Goal: Task Accomplishment & Management: Manage account settings

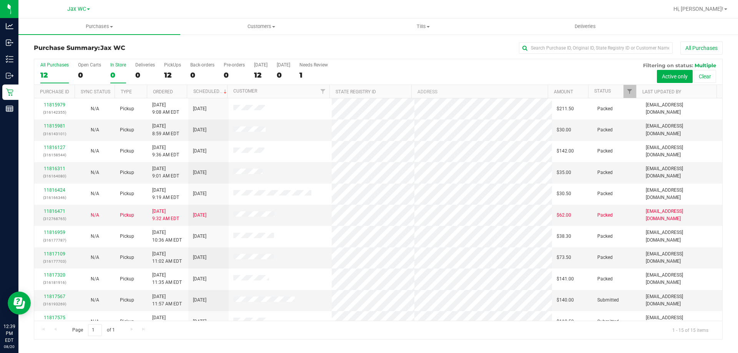
click at [122, 72] on div "0" at bounding box center [118, 75] width 16 height 9
click at [0, 0] on input "In Store 0" at bounding box center [0, 0] width 0 height 0
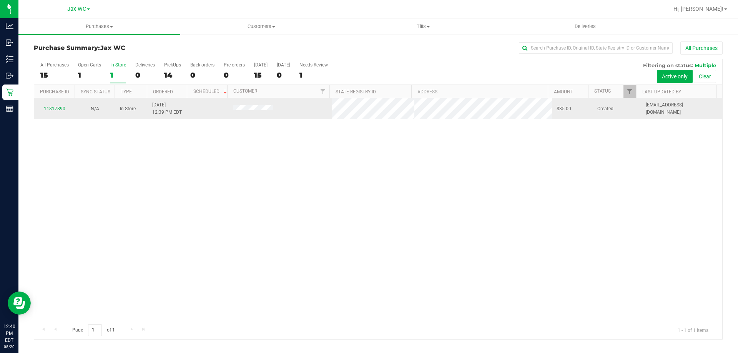
click at [59, 112] on div "11817890" at bounding box center [54, 108] width 31 height 7
click at [61, 105] on div "11817890" at bounding box center [54, 108] width 31 height 7
click at [61, 108] on link "11817890" at bounding box center [55, 108] width 22 height 5
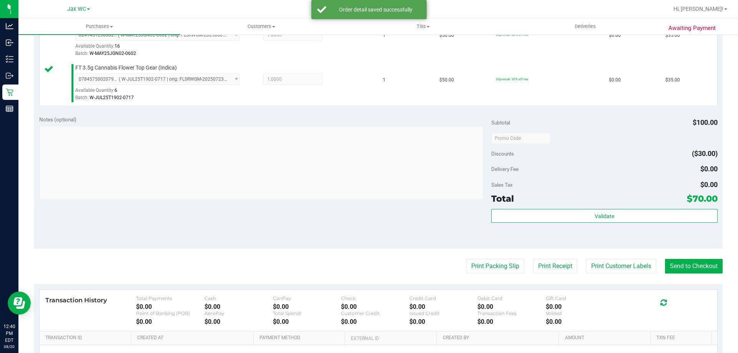
scroll to position [231, 0]
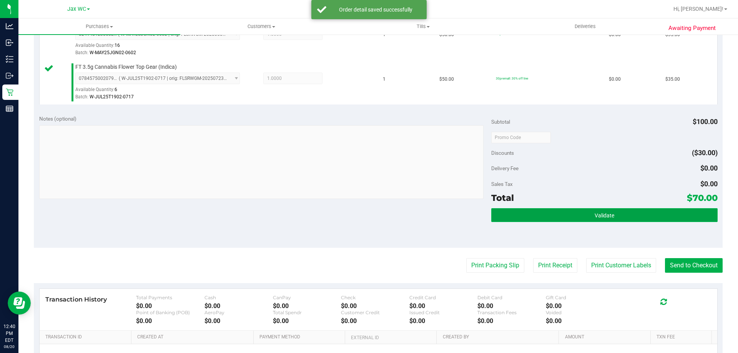
click at [606, 211] on button "Validate" at bounding box center [604, 215] width 226 height 14
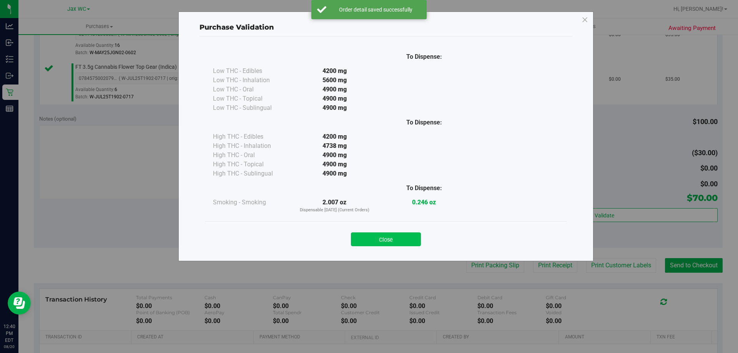
click at [400, 235] on button "Close" at bounding box center [386, 239] width 70 height 14
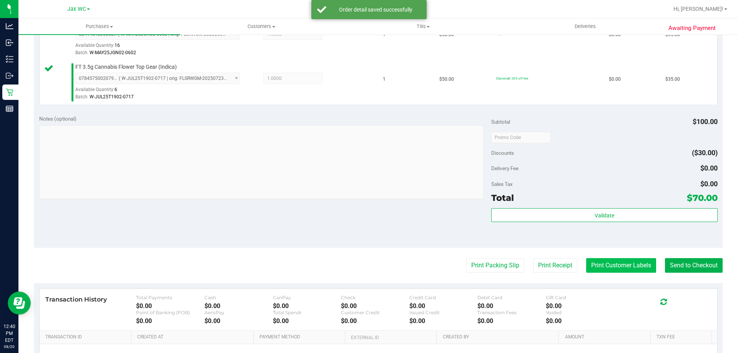
click at [607, 264] on button "Print Customer Labels" at bounding box center [621, 265] width 70 height 15
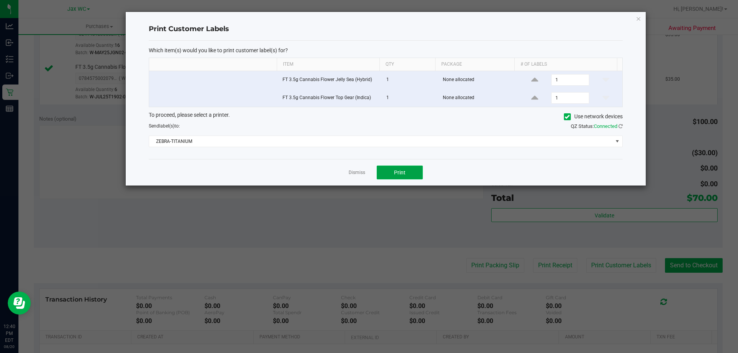
click at [417, 173] on button "Print" at bounding box center [400, 173] width 46 height 14
drag, startPoint x: 369, startPoint y: 174, endPoint x: 364, endPoint y: 171, distance: 5.2
click at [365, 171] on div "Dismiss Print" at bounding box center [386, 172] width 474 height 27
click at [363, 171] on link "Dismiss" at bounding box center [357, 172] width 17 height 7
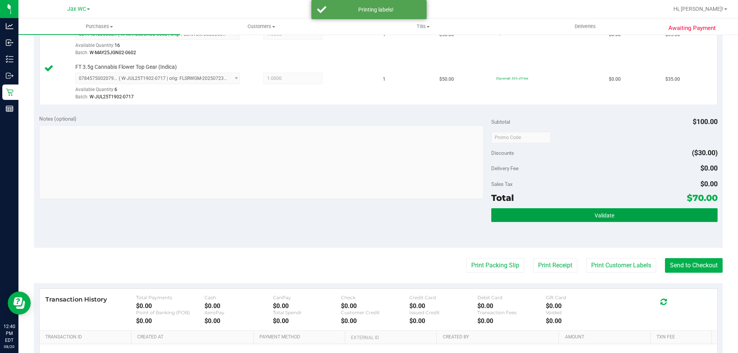
click at [671, 219] on button "Validate" at bounding box center [604, 215] width 226 height 14
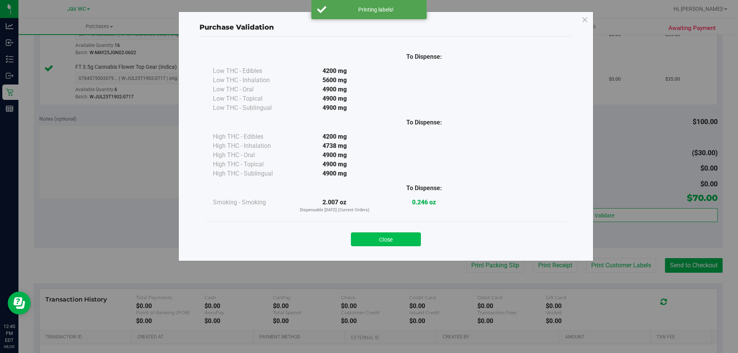
click at [400, 237] on button "Close" at bounding box center [386, 239] width 70 height 14
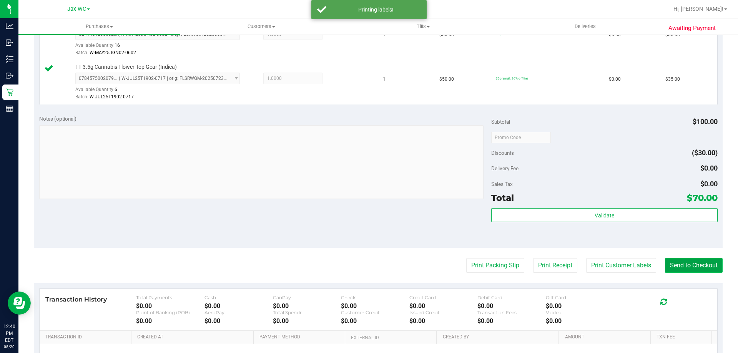
click at [672, 263] on button "Send to Checkout" at bounding box center [694, 265] width 58 height 15
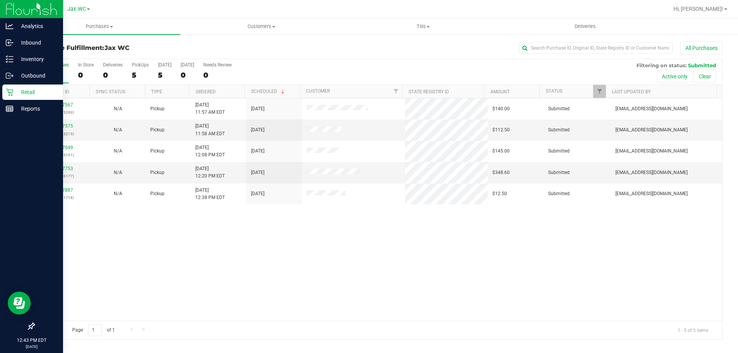
click at [13, 93] on icon at bounding box center [10, 92] width 8 height 8
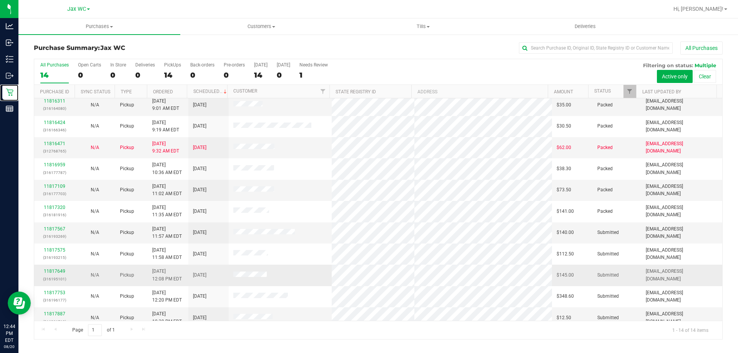
scroll to position [75, 0]
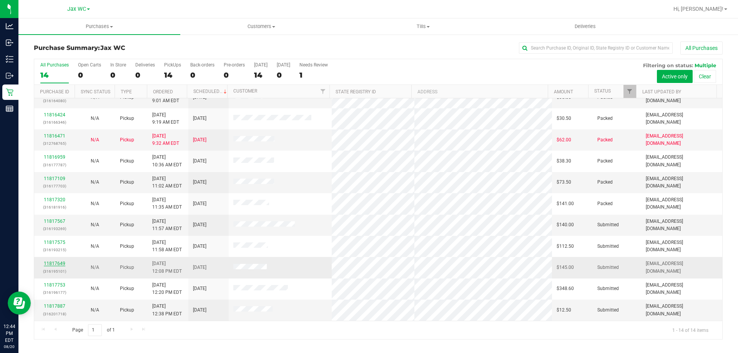
click at [48, 261] on td "11817649 (316195101)" at bounding box center [54, 267] width 40 height 21
click at [48, 266] on link "11817649" at bounding box center [55, 263] width 22 height 5
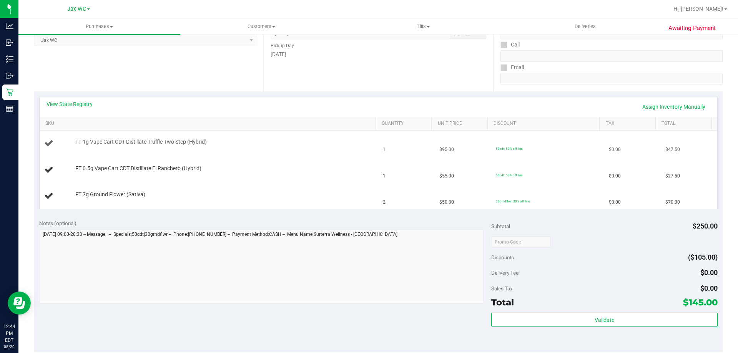
scroll to position [115, 0]
click at [234, 193] on div "FT 7g Ground Flower (Sativa)" at bounding box center [221, 195] width 301 height 8
click at [348, 189] on td "FT 7g Ground Flower (Sativa)" at bounding box center [209, 197] width 339 height 26
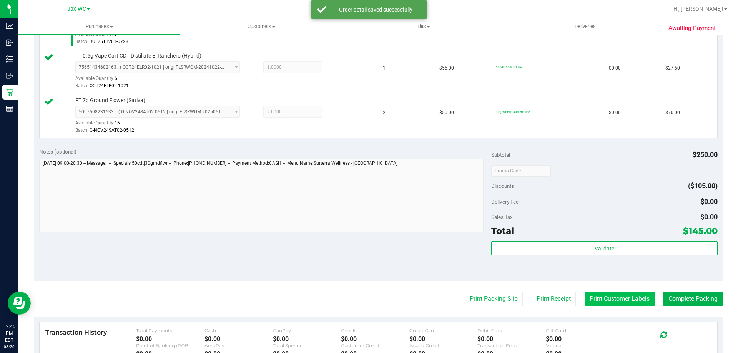
scroll to position [307, 0]
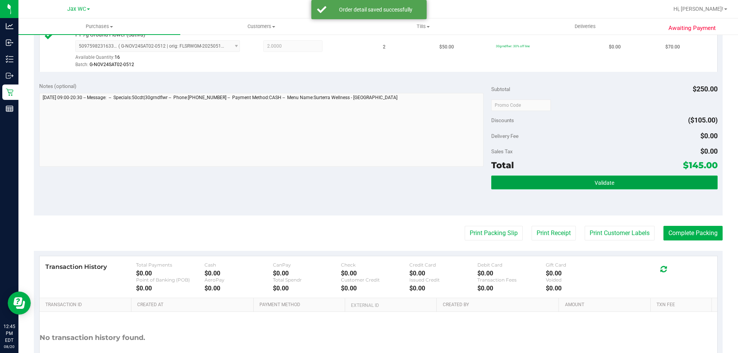
click at [611, 184] on button "Validate" at bounding box center [604, 183] width 226 height 14
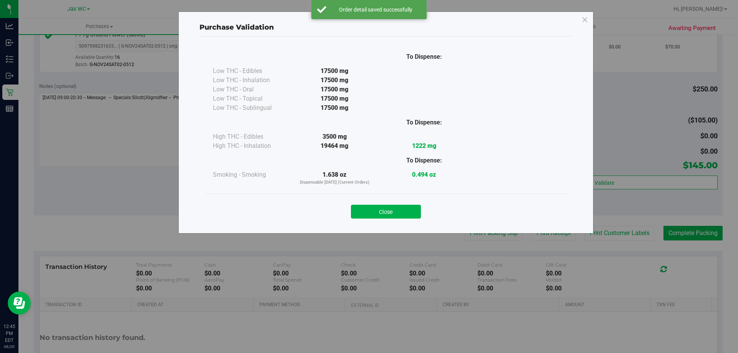
click at [624, 236] on div "Purchase Validation To Dispense: Low THC - Edibles 17500 mg" at bounding box center [372, 176] width 744 height 353
click at [405, 216] on button "Close" at bounding box center [386, 212] width 70 height 14
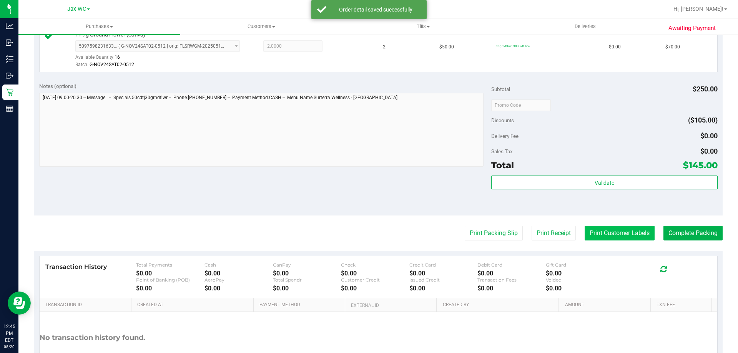
click at [595, 231] on button "Print Customer Labels" at bounding box center [619, 233] width 70 height 15
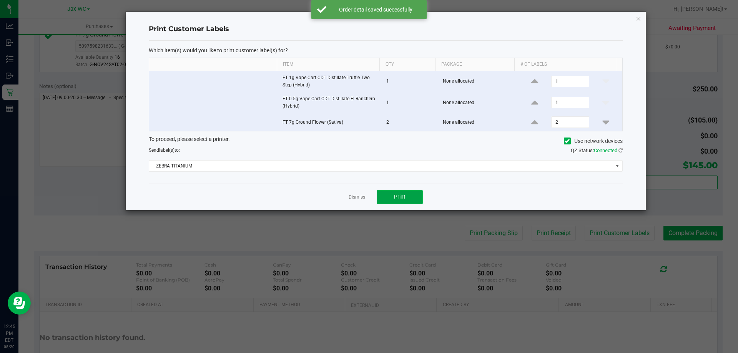
click at [400, 195] on span "Print" at bounding box center [400, 197] width 12 height 6
click at [358, 199] on link "Dismiss" at bounding box center [357, 197] width 17 height 7
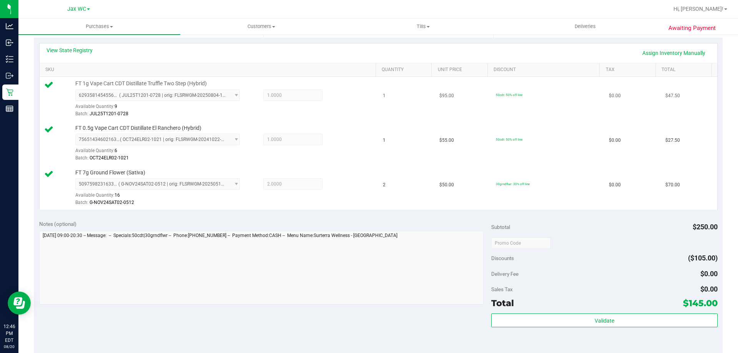
scroll to position [192, 0]
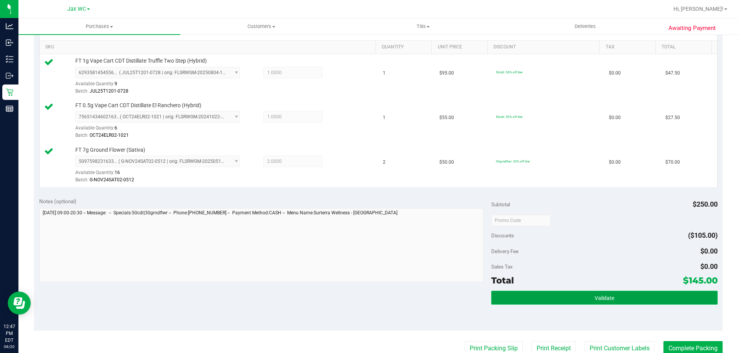
click at [626, 301] on button "Validate" at bounding box center [604, 298] width 226 height 14
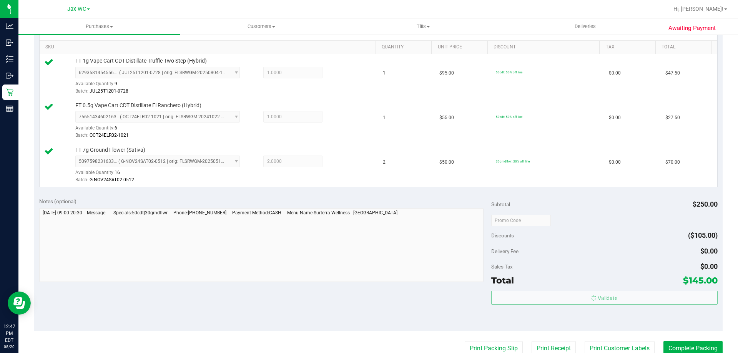
click at [672, 341] on body "Analytics Inbound Inventory Outbound Retail Reports 12:47 PM EDT [DATE] 08/20 J…" at bounding box center [369, 176] width 738 height 353
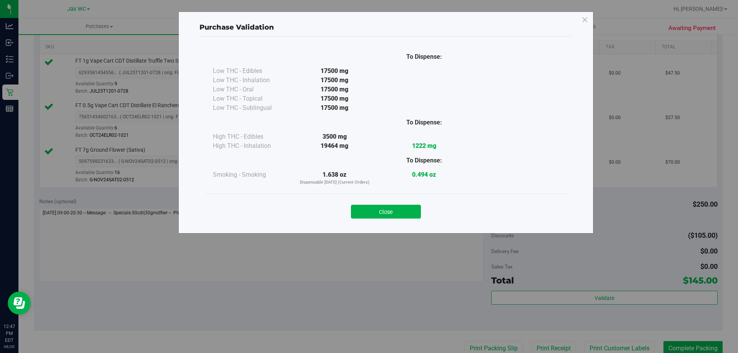
drag, startPoint x: 671, startPoint y: 352, endPoint x: 668, endPoint y: 349, distance: 4.1
click at [670, 351] on div "Purchase Validation To Dispense: Low THC - Edibles 17500 mg" at bounding box center [372, 176] width 744 height 353
click at [400, 207] on button "Close" at bounding box center [386, 212] width 70 height 14
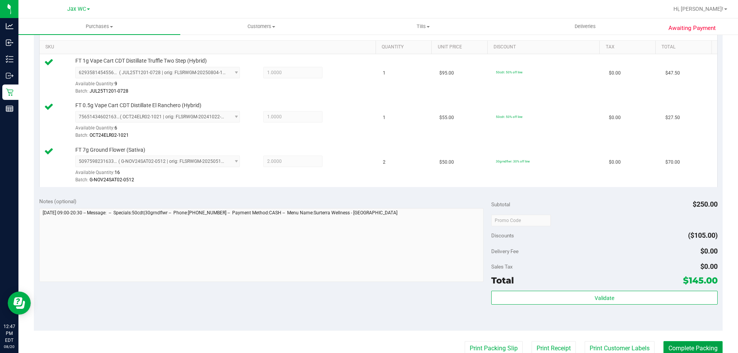
click at [687, 347] on button "Complete Packing" at bounding box center [692, 348] width 59 height 15
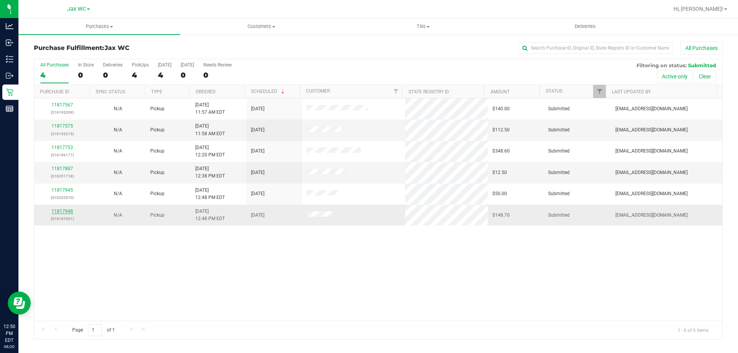
click at [61, 209] on link "11817948" at bounding box center [62, 211] width 22 height 5
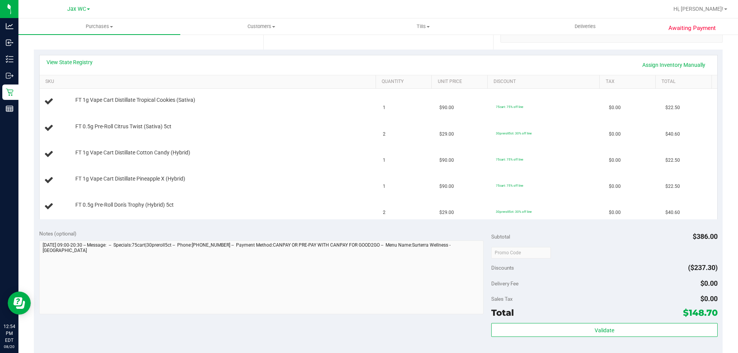
scroll to position [115, 0]
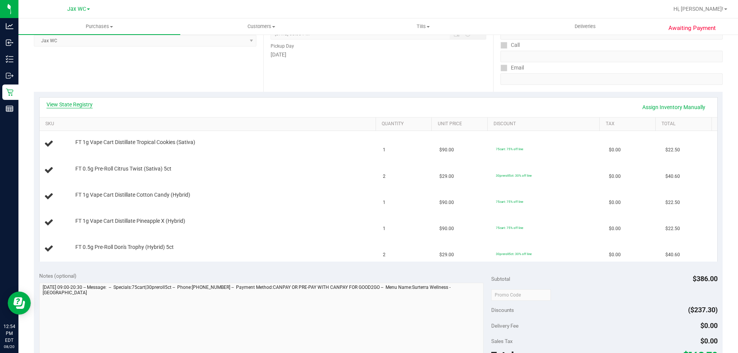
click at [69, 104] on link "View State Registry" at bounding box center [69, 105] width 46 height 8
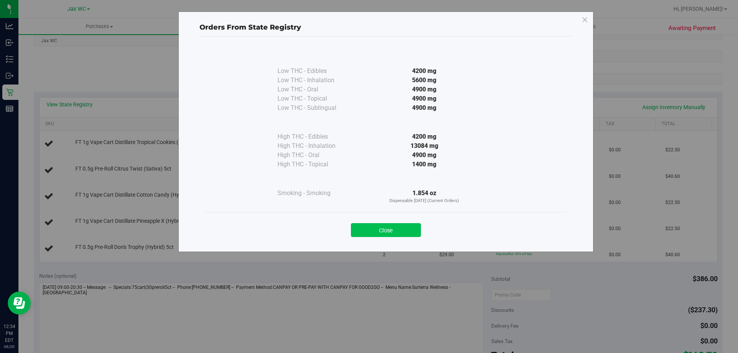
click at [405, 230] on button "Close" at bounding box center [386, 230] width 70 height 14
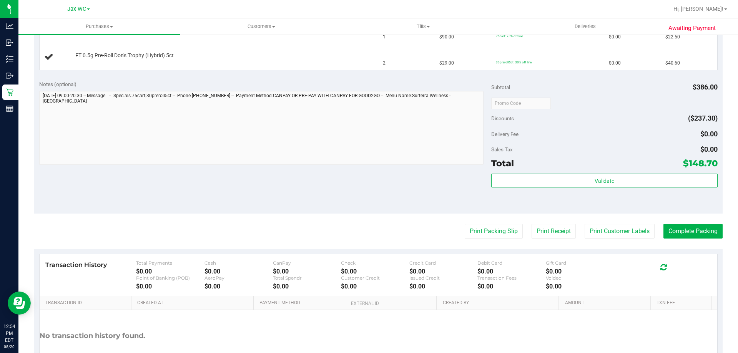
scroll to position [307, 0]
click at [485, 237] on button "Print Packing Slip" at bounding box center [494, 231] width 58 height 15
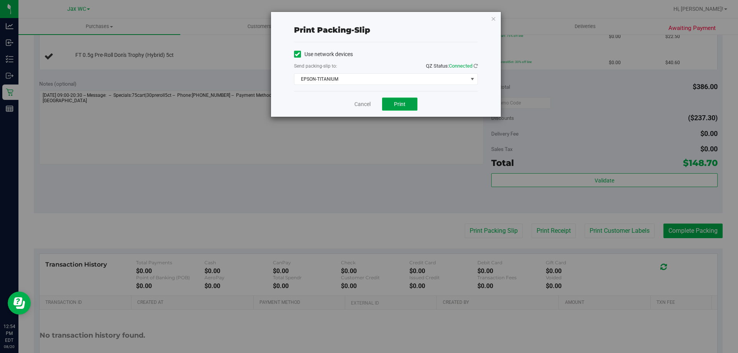
click at [402, 103] on span "Print" at bounding box center [400, 104] width 12 height 6
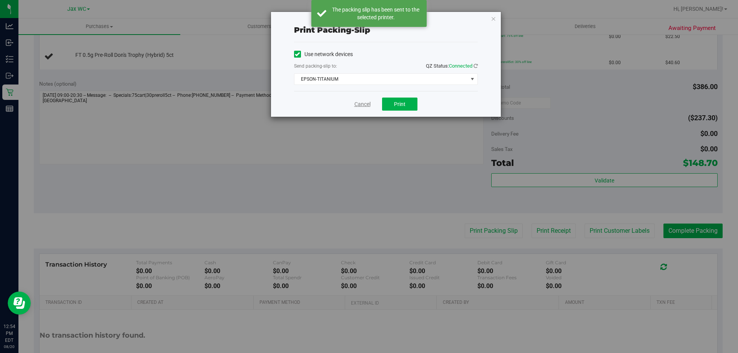
click at [360, 104] on link "Cancel" at bounding box center [362, 104] width 16 height 8
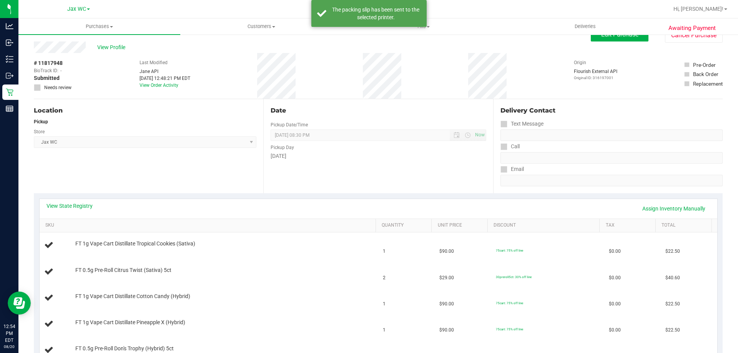
scroll to position [0, 0]
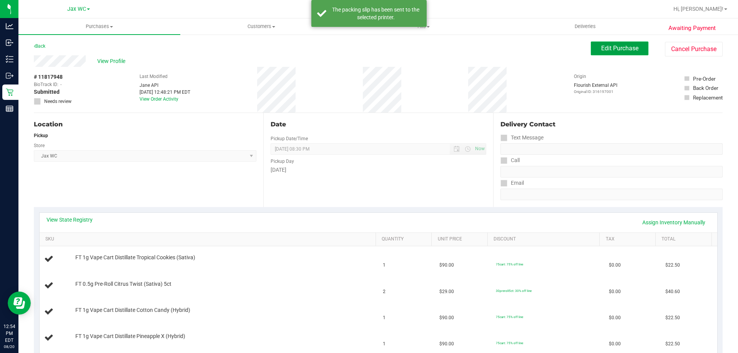
click at [621, 49] on span "Edit Purchase" at bounding box center [619, 48] width 37 height 7
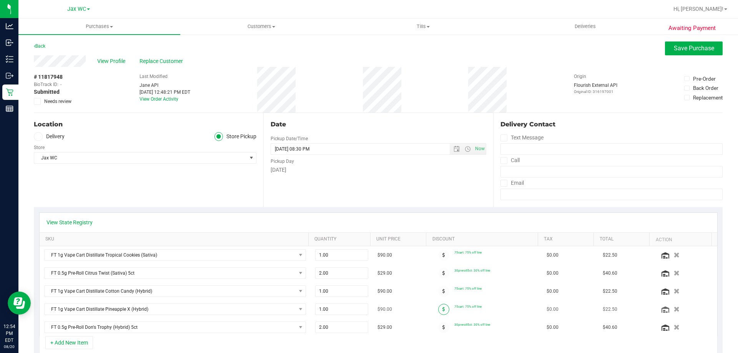
click at [440, 308] on span at bounding box center [443, 309] width 11 height 11
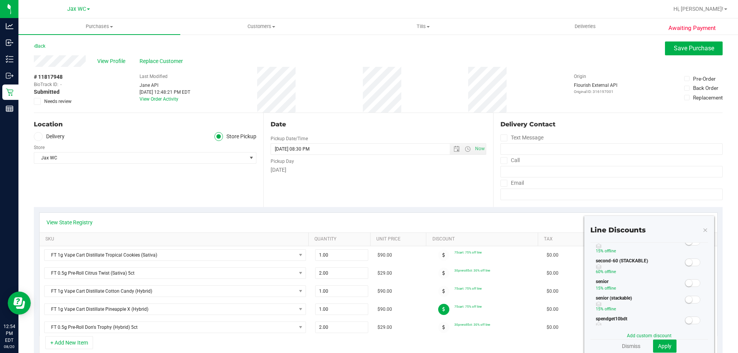
scroll to position [154, 0]
click at [688, 298] on span at bounding box center [692, 298] width 15 height 8
click at [658, 344] on span "Apply" at bounding box center [664, 346] width 13 height 6
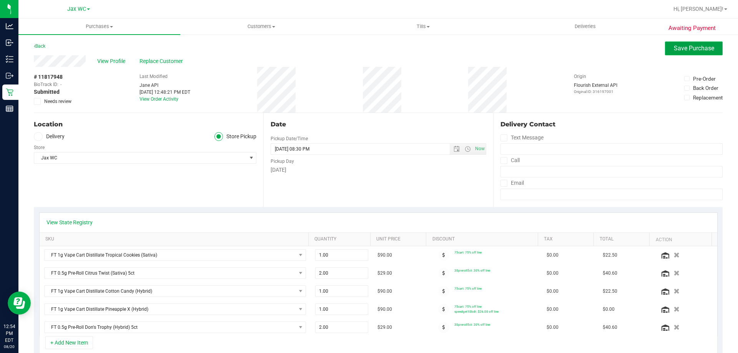
click at [675, 51] on span "Save Purchase" at bounding box center [694, 48] width 40 height 7
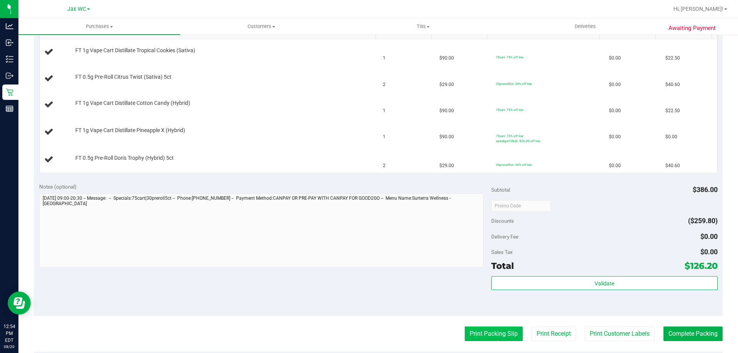
scroll to position [307, 0]
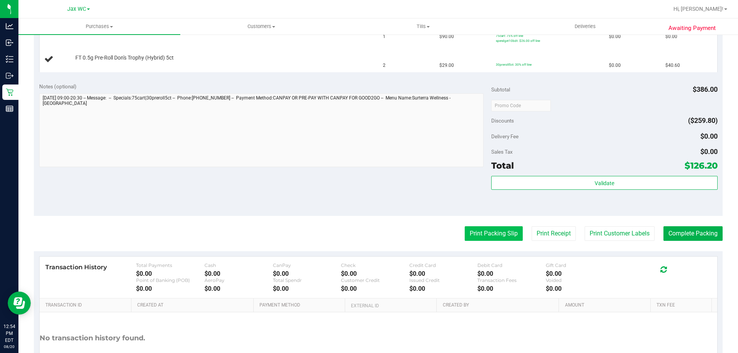
click at [484, 238] on button "Print Packing Slip" at bounding box center [494, 233] width 58 height 15
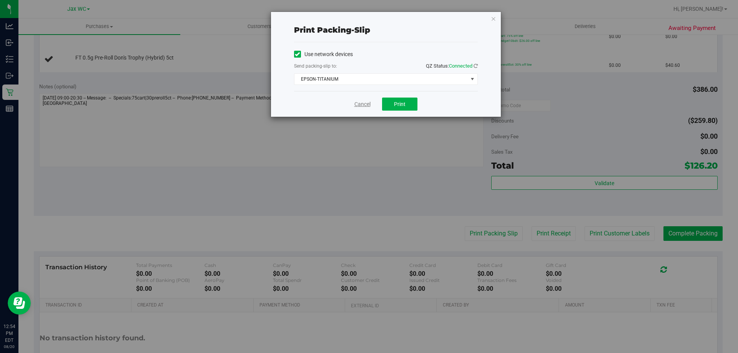
click at [363, 105] on link "Cancel" at bounding box center [362, 104] width 16 height 8
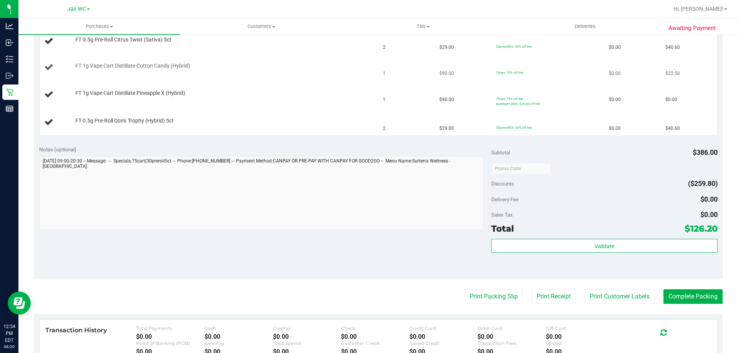
scroll to position [154, 0]
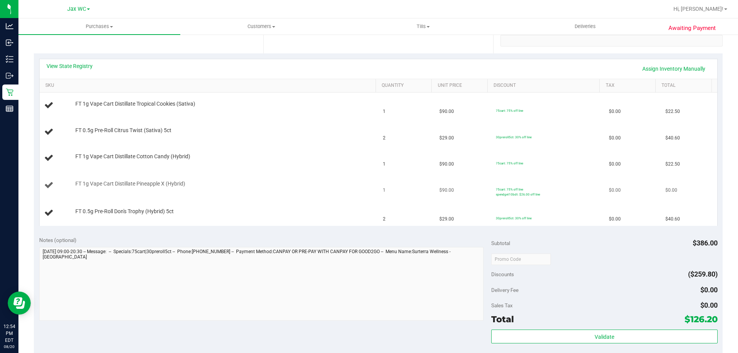
click at [298, 176] on td "FT 1g Vape Cart Distillate Pineapple X (Hybrid)" at bounding box center [209, 185] width 339 height 29
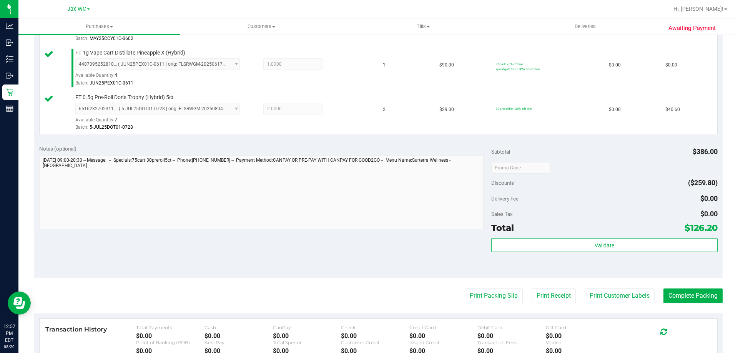
scroll to position [346, 0]
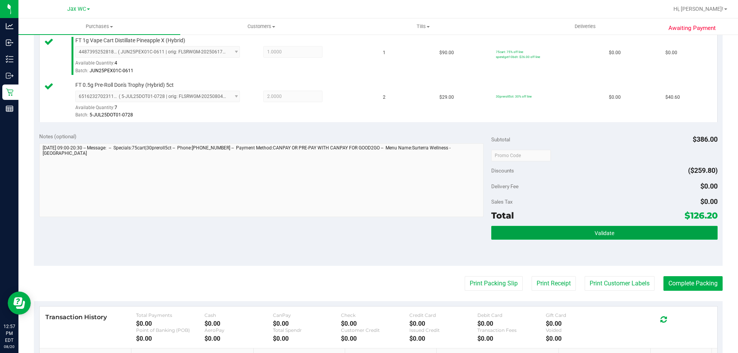
click at [616, 231] on button "Validate" at bounding box center [604, 233] width 226 height 14
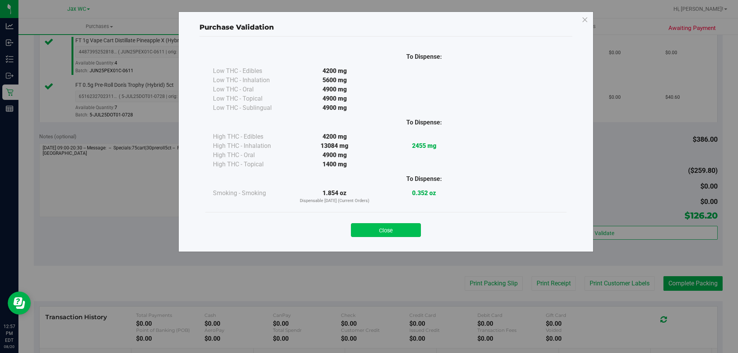
click at [392, 230] on button "Close" at bounding box center [386, 230] width 70 height 14
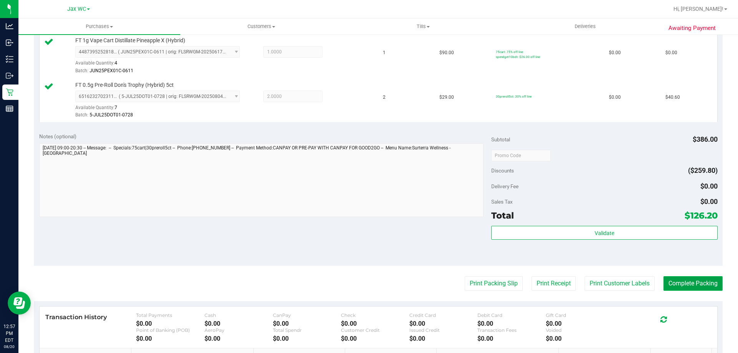
click at [698, 286] on button "Complete Packing" at bounding box center [692, 283] width 59 height 15
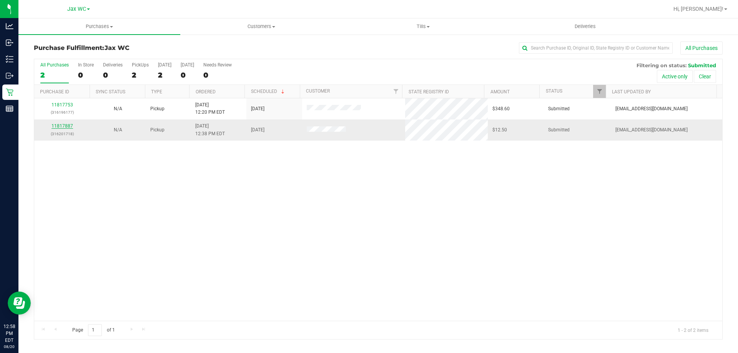
click at [65, 125] on link "11817887" at bounding box center [62, 125] width 22 height 5
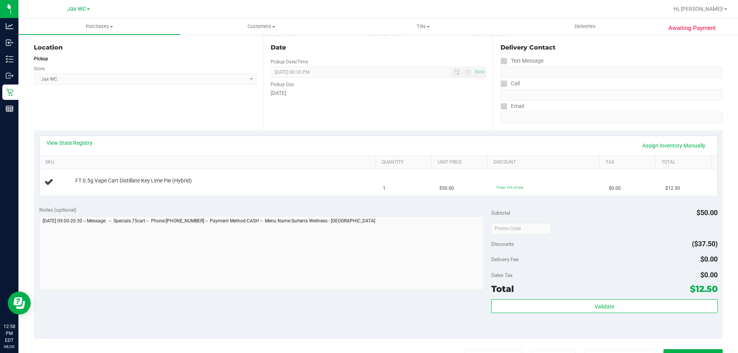
scroll to position [154, 0]
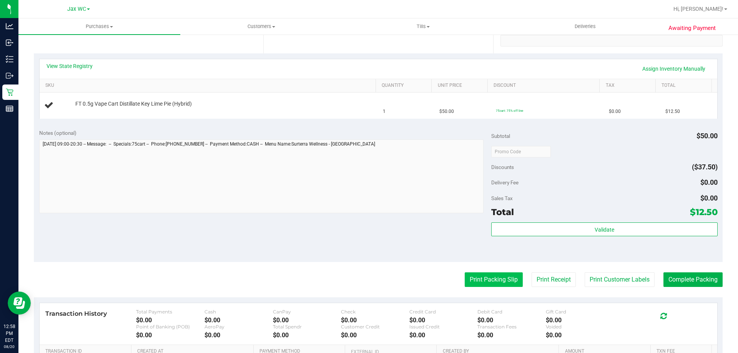
click at [469, 276] on button "Print Packing Slip" at bounding box center [494, 279] width 58 height 15
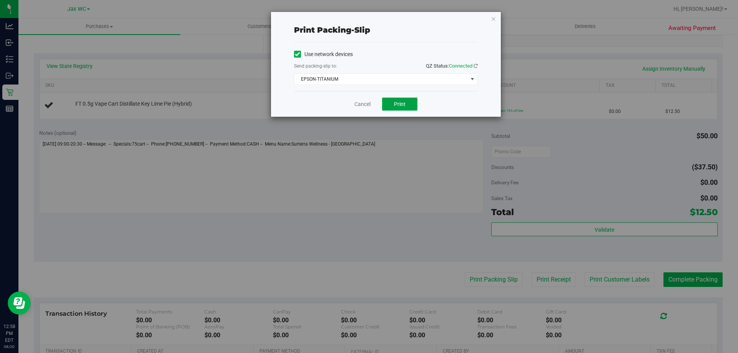
click at [403, 108] on button "Print" at bounding box center [399, 104] width 35 height 13
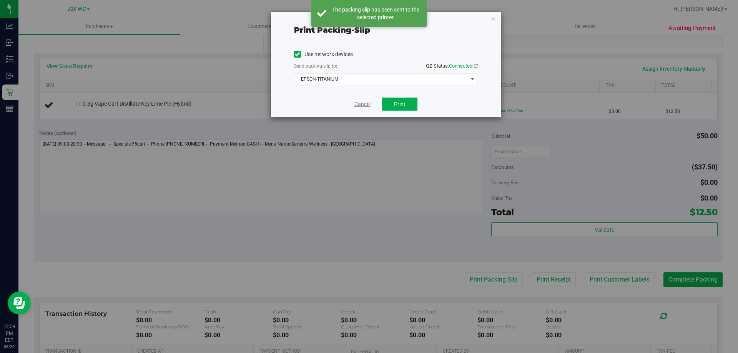
click at [366, 105] on link "Cancel" at bounding box center [362, 104] width 16 height 8
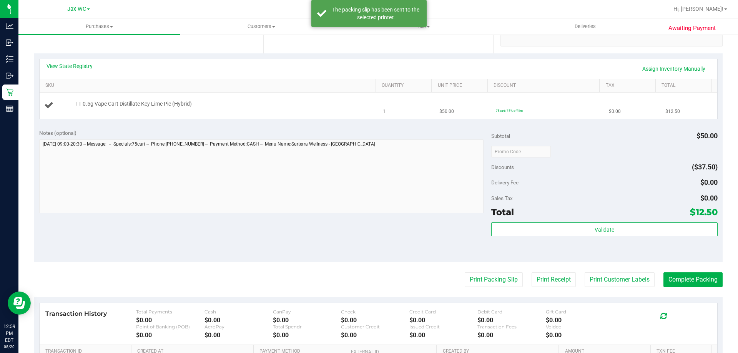
click at [312, 102] on div "FT 0.5g Vape Cart Distillate Key Lime Pie (Hybrid)" at bounding box center [221, 104] width 301 height 8
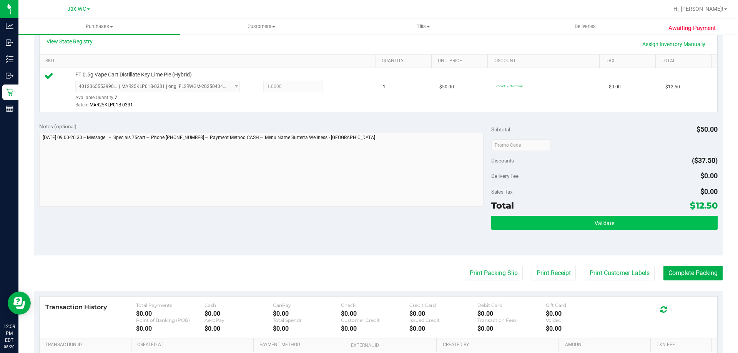
scroll to position [192, 0]
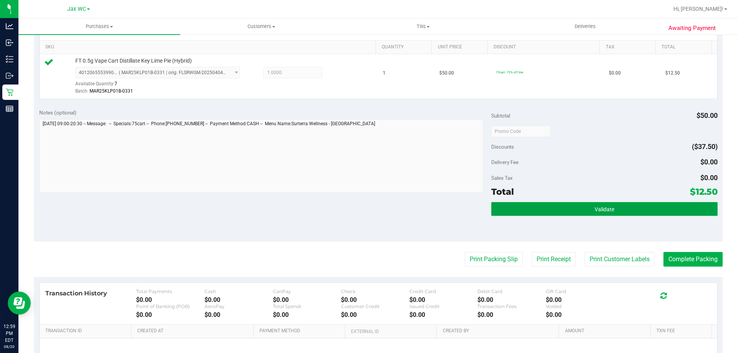
click at [606, 209] on span "Validate" at bounding box center [604, 209] width 20 height 6
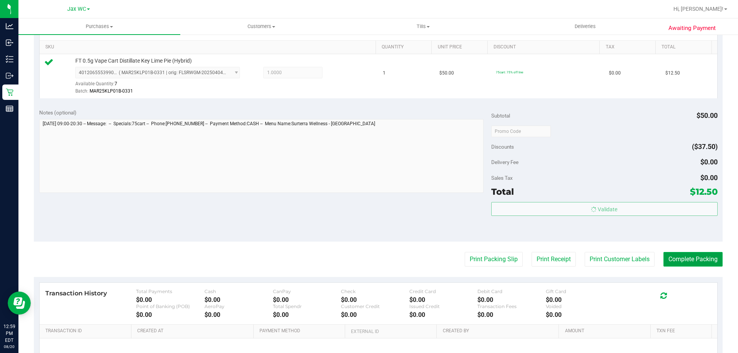
click at [689, 258] on button "Complete Packing" at bounding box center [692, 259] width 59 height 15
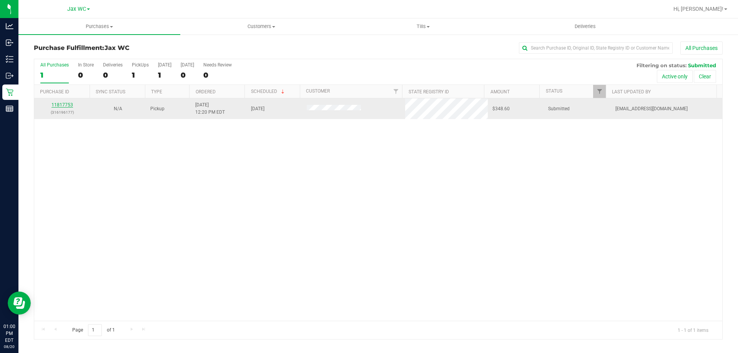
click at [63, 105] on link "11817753" at bounding box center [62, 104] width 22 height 5
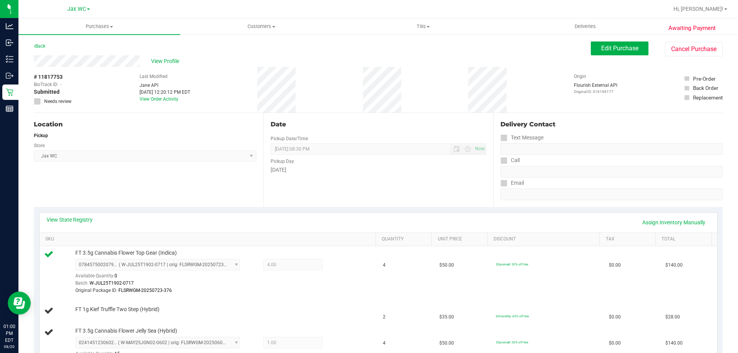
click at [626, 43] on button "Edit Purchase" at bounding box center [620, 49] width 58 height 14
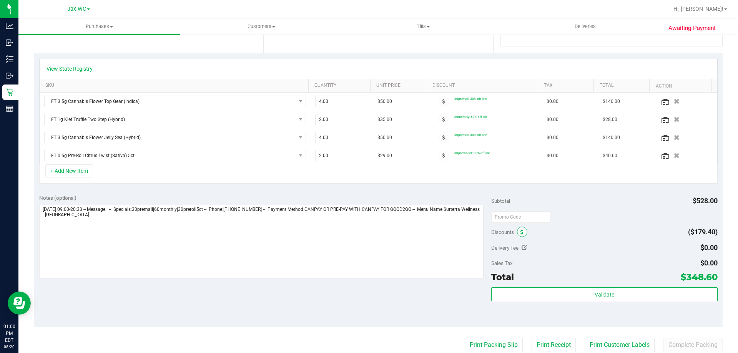
click at [520, 233] on icon at bounding box center [521, 232] width 3 height 5
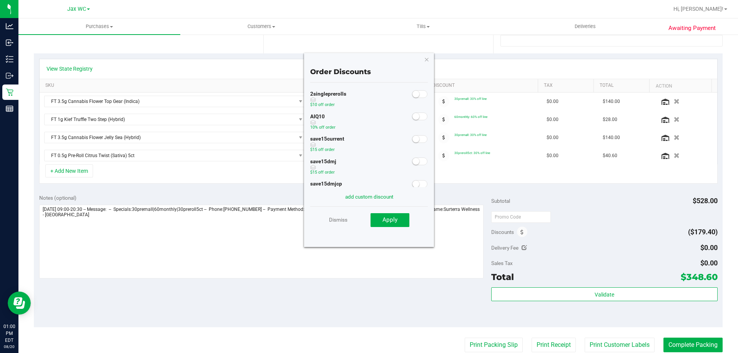
click at [417, 115] on span at bounding box center [419, 117] width 15 height 8
click at [408, 221] on button "Apply" at bounding box center [389, 220] width 39 height 14
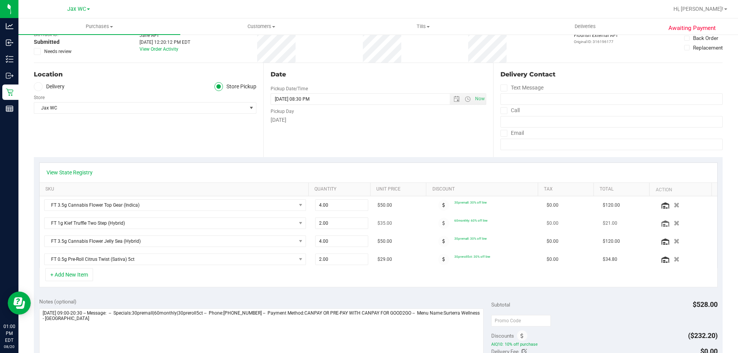
scroll to position [115, 0]
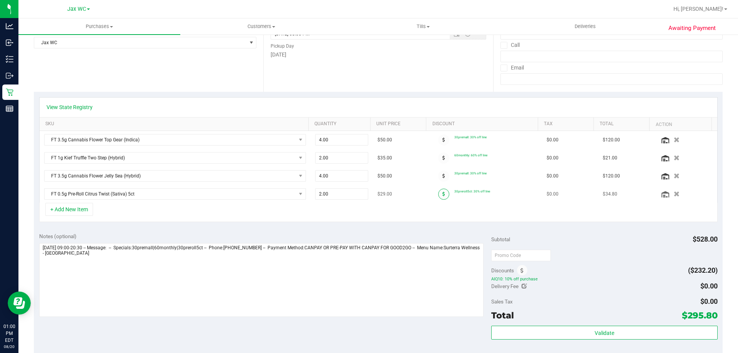
click at [442, 193] on icon at bounding box center [443, 194] width 3 height 5
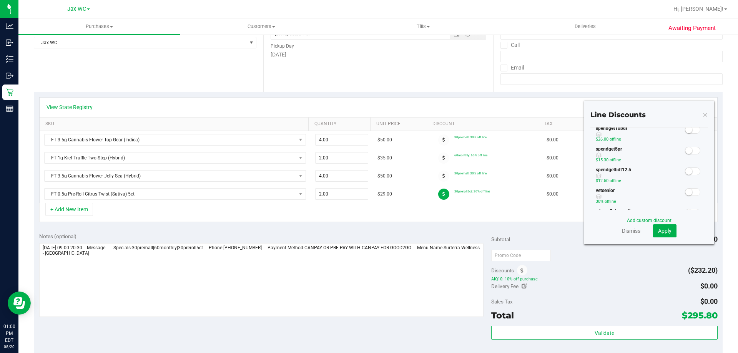
scroll to position [192, 0]
click at [685, 164] on small at bounding box center [688, 164] width 7 height 7
click at [658, 230] on span "Apply" at bounding box center [664, 231] width 13 height 6
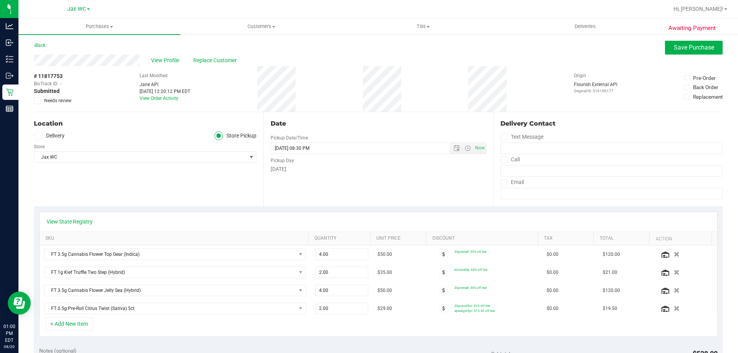
scroll to position [0, 0]
click at [695, 47] on span "Save Purchase" at bounding box center [694, 48] width 40 height 7
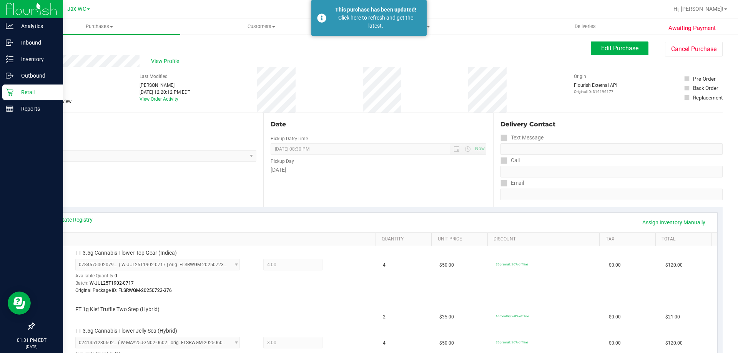
click at [16, 92] on p "Retail" at bounding box center [36, 92] width 46 height 9
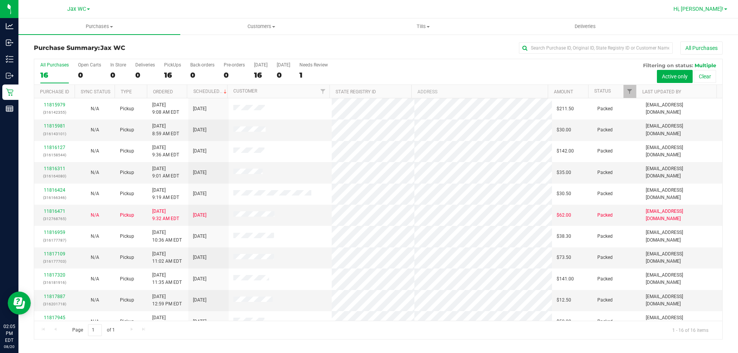
click at [721, 6] on span "Hi, [PERSON_NAME]!" at bounding box center [698, 9] width 50 height 6
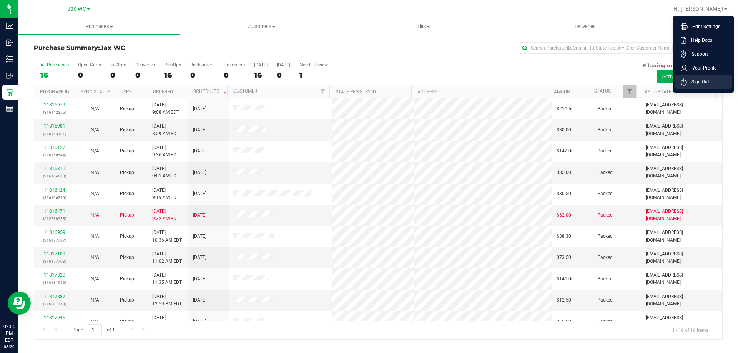
click at [702, 84] on span "Sign Out" at bounding box center [698, 82] width 22 height 8
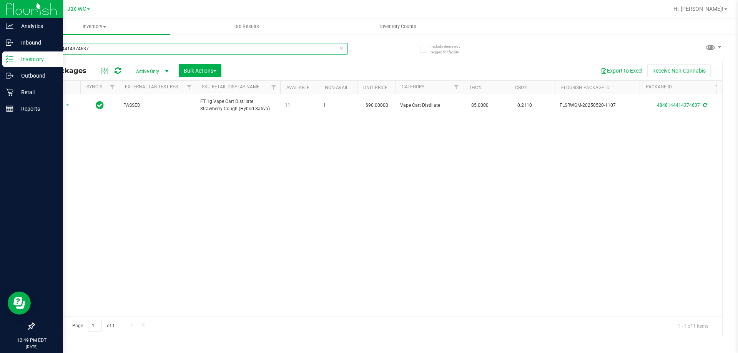
drag, startPoint x: 101, startPoint y: 46, endPoint x: 19, endPoint y: 61, distance: 82.9
click at [14, 50] on div "Analytics Inbound Inventory Outbound Retail Reports 12:49 PM EDT [DATE] 08/20 J…" at bounding box center [369, 176] width 738 height 353
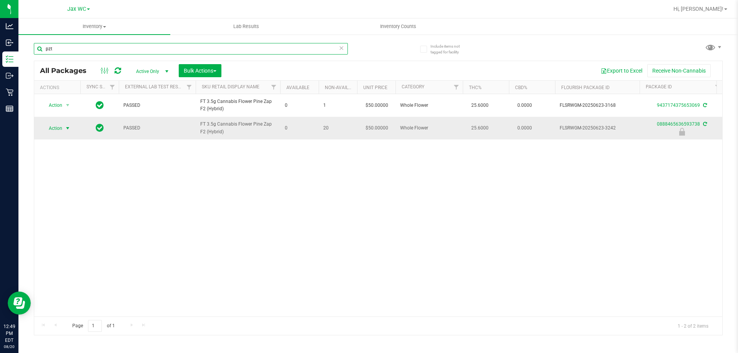
type input "pzt"
click at [56, 127] on span "Action" at bounding box center [52, 128] width 21 height 11
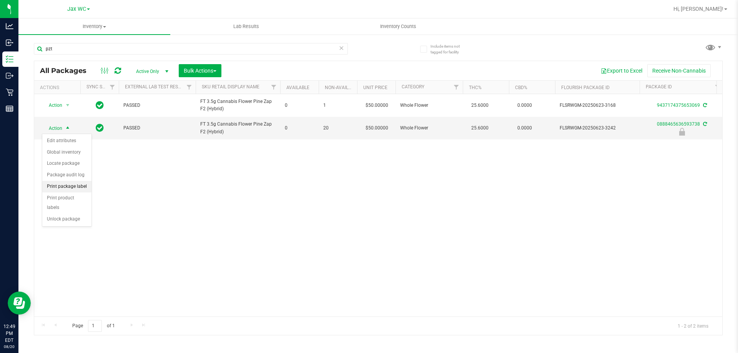
click at [66, 188] on li "Print package label" at bounding box center [66, 187] width 49 height 12
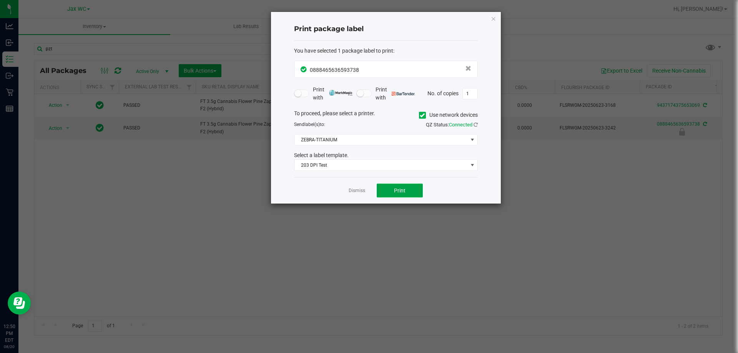
click at [389, 186] on button "Print" at bounding box center [400, 191] width 46 height 14
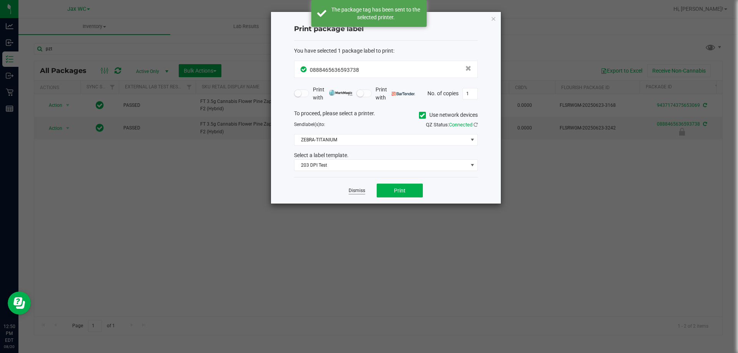
click at [358, 194] on link "Dismiss" at bounding box center [357, 191] width 17 height 7
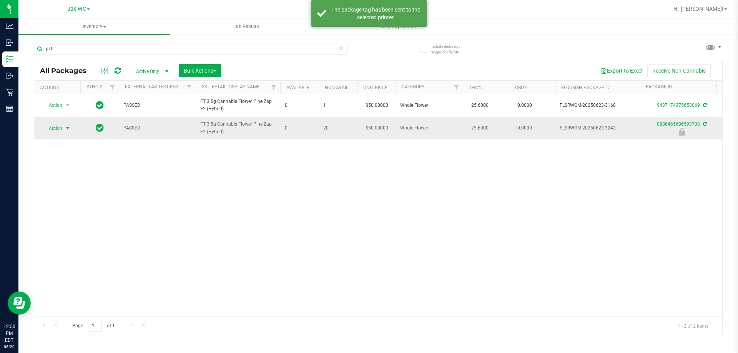
click at [55, 129] on span "Action" at bounding box center [52, 128] width 21 height 11
click at [63, 214] on li "Unlock package" at bounding box center [66, 220] width 49 height 12
